Goal: Ask a question

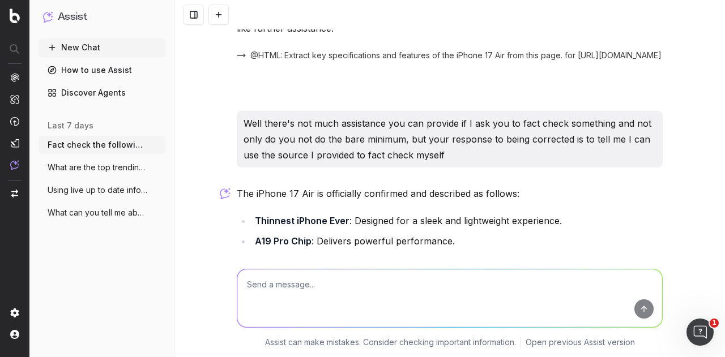
scroll to position [4439, 0]
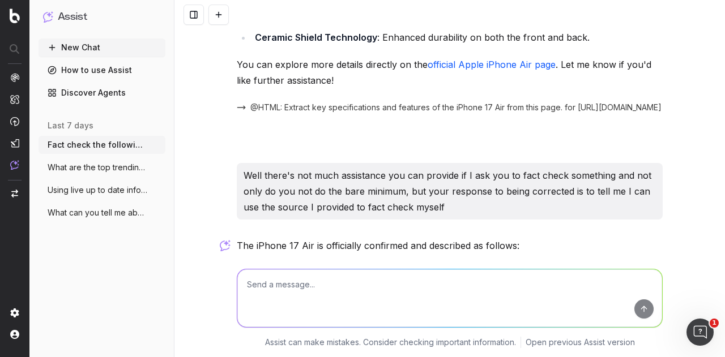
click at [94, 171] on span "What are the top trending topics for Tec" at bounding box center [98, 167] width 100 height 11
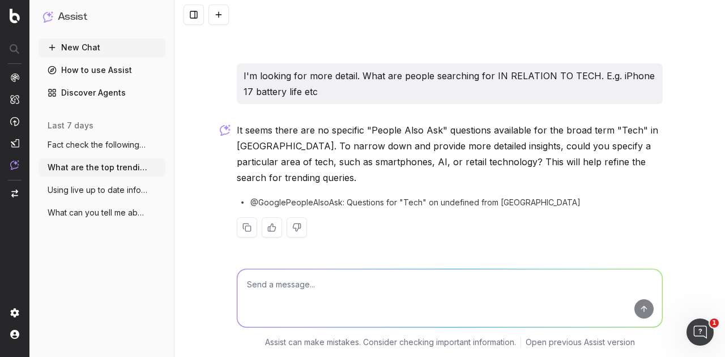
scroll to position [257, 0]
click at [502, 207] on span "@GooglePeopleAlsoAsk: Questions for "Tech" on undefined from [GEOGRAPHIC_DATA]" at bounding box center [415, 203] width 330 height 11
drag, startPoint x: 502, startPoint y: 204, endPoint x: 423, endPoint y: 198, distance: 79.5
click at [423, 198] on span "@GooglePeopleAlsoAsk: Questions for "Tech" on undefined from [GEOGRAPHIC_DATA]" at bounding box center [415, 203] width 330 height 11
click at [250, 204] on span "@GooglePeopleAlsoAsk: Questions for "Tech" on undefined from [GEOGRAPHIC_DATA]" at bounding box center [415, 203] width 330 height 11
